Goal: Transaction & Acquisition: Purchase product/service

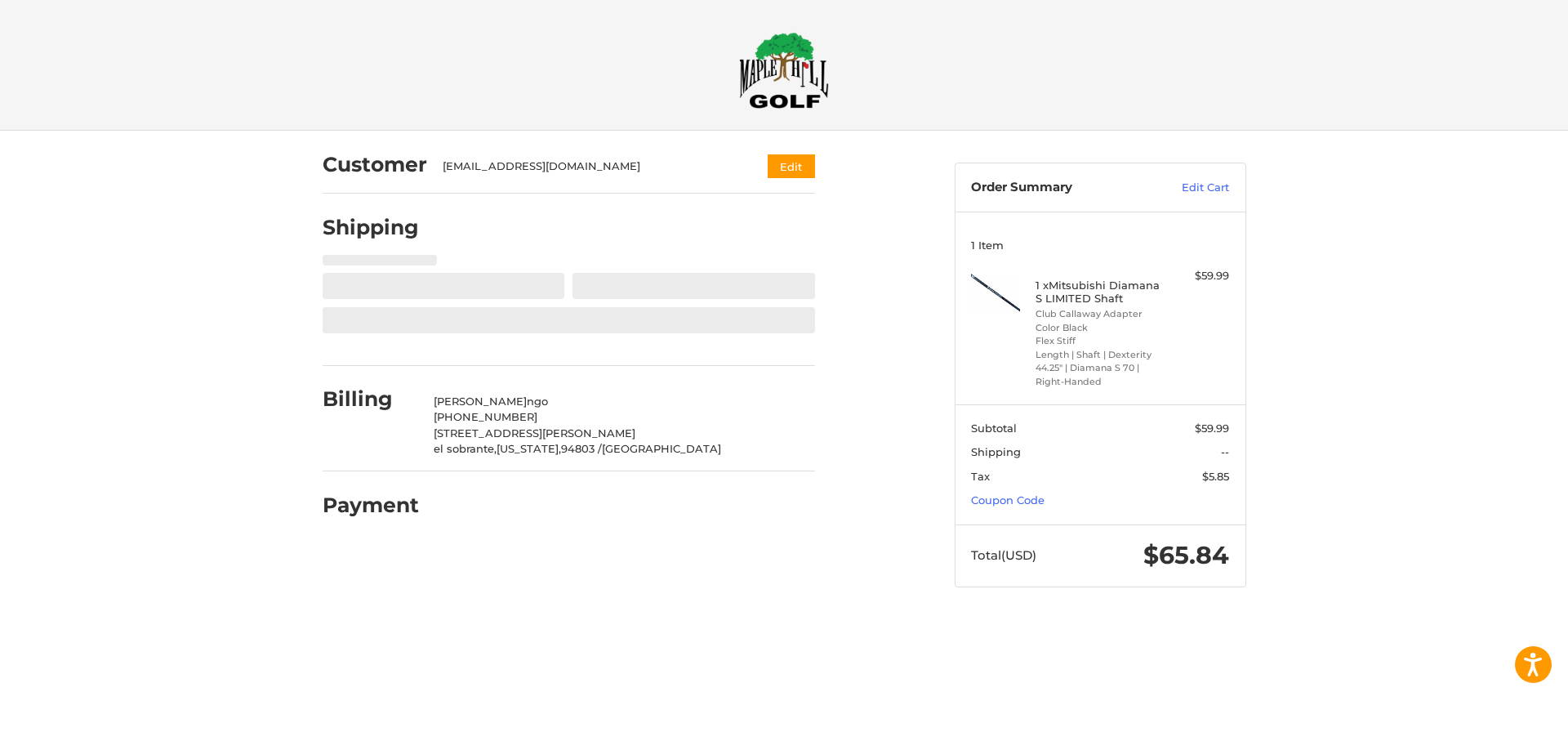
select select "**"
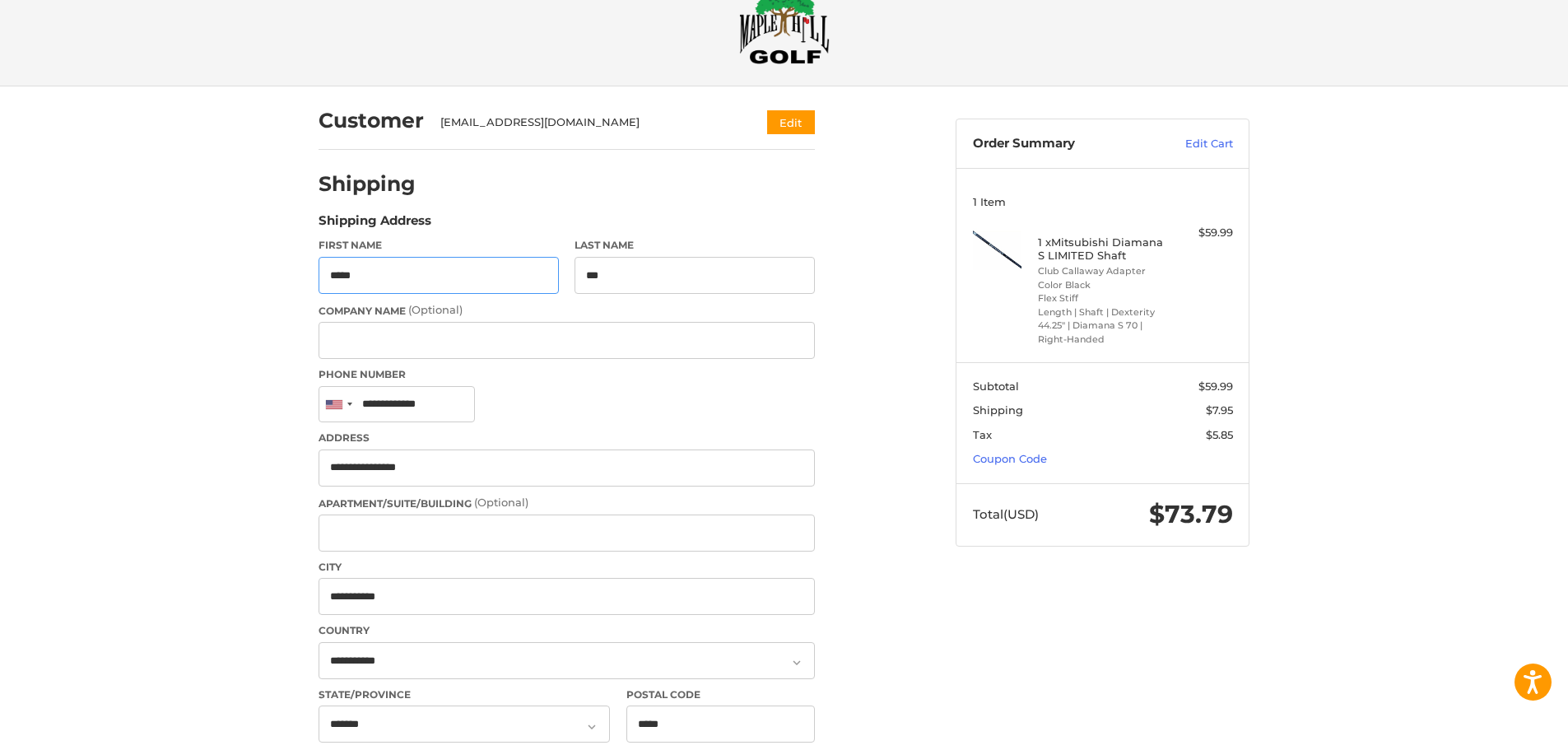
type input "**********"
